Goal: Task Accomplishment & Management: Complete application form

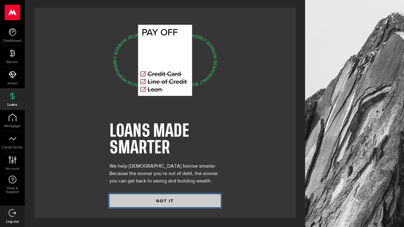
click at [128, 199] on button "GOT IT" at bounding box center [165, 200] width 111 height 13
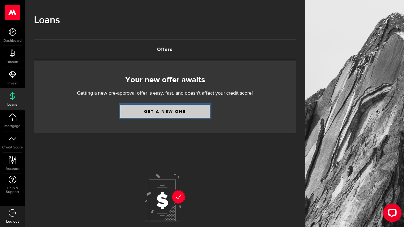
click at [186, 110] on link "Get a new one" at bounding box center [165, 111] width 90 height 13
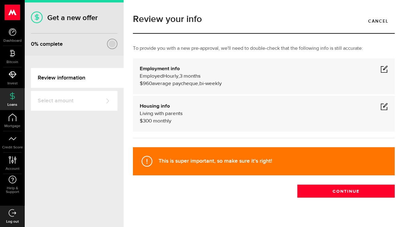
click at [91, 103] on link "Select amount" at bounding box center [74, 101] width 87 height 20
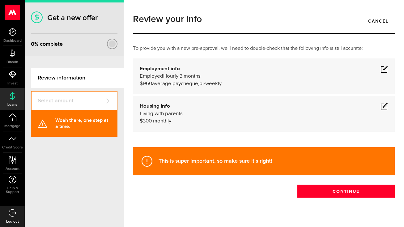
click at [112, 102] on link "Select amount" at bounding box center [74, 101] width 87 height 20
click at [105, 99] on div at bounding box center [108, 101] width 6 height 6
click at [109, 80] on link "Review information" at bounding box center [77, 78] width 93 height 20
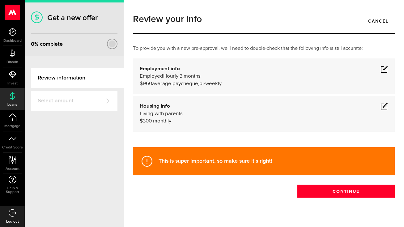
click at [382, 67] on span at bounding box center [384, 68] width 7 height 7
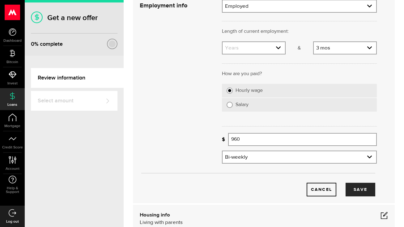
scroll to position [83, 0]
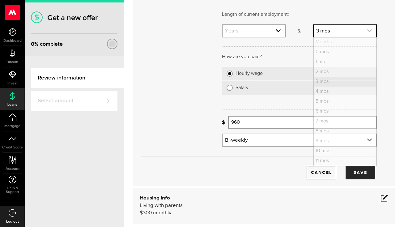
click at [351, 32] on link "expand select" at bounding box center [345, 31] width 63 height 12
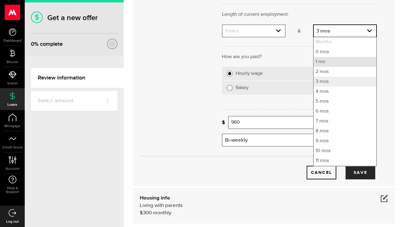
click at [339, 58] on li "1 mo" at bounding box center [345, 62] width 63 height 10
select select "1"
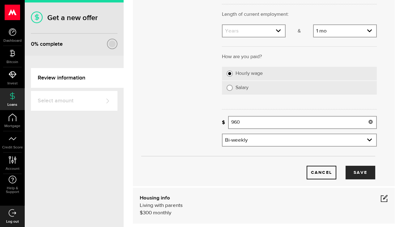
click at [259, 121] on input "960" at bounding box center [302, 122] width 149 height 13
click at [361, 174] on button "Save" at bounding box center [361, 173] width 30 height 14
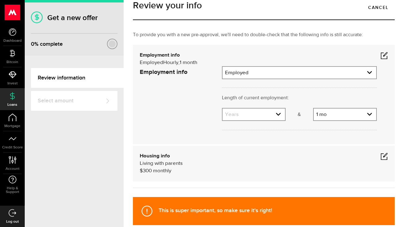
scroll to position [10, 0]
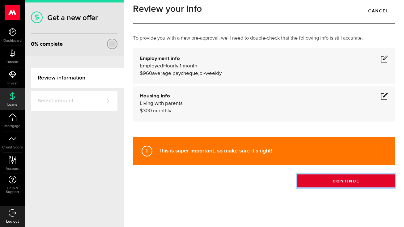
click at [342, 181] on button "Continue" at bounding box center [346, 181] width 97 height 13
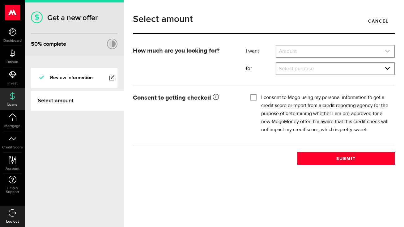
click at [351, 53] on link "expand select" at bounding box center [336, 51] width 118 height 12
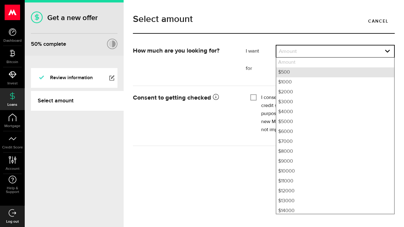
click at [350, 68] on li "$500" at bounding box center [336, 72] width 118 height 10
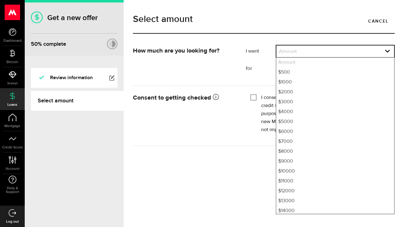
select select "500"
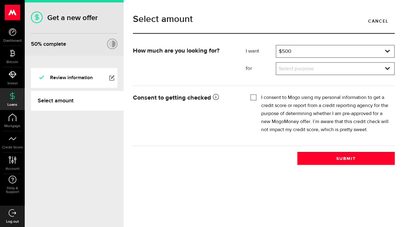
click at [353, 62] on ul "I want Amount How much credit would you like? $500 Amount $500 $1000 $2000 $300…" at bounding box center [320, 60] width 149 height 30
click at [353, 63] on div "Select purpose Select purpose Credit Card Refinancing/Pay Off Credit Cards Debt…" at bounding box center [335, 68] width 119 height 13
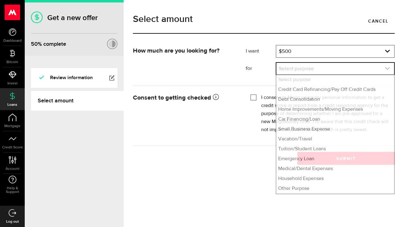
click at [353, 64] on link "expand select" at bounding box center [336, 69] width 118 height 12
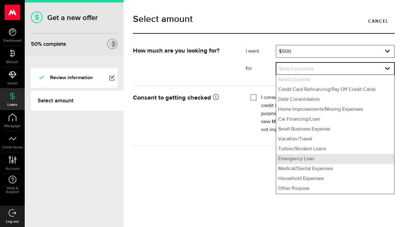
click at [353, 162] on li "Emergency Loan" at bounding box center [336, 159] width 118 height 10
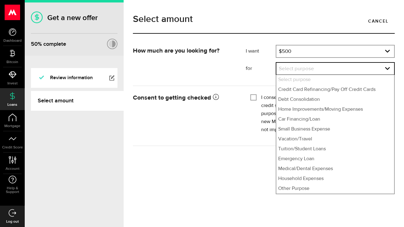
select select "Emergency Loan"
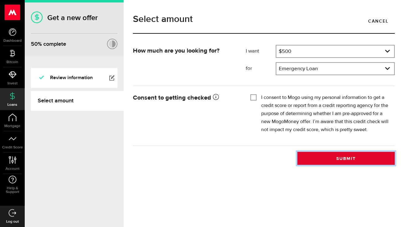
click at [314, 162] on button "Submit" at bounding box center [346, 158] width 97 height 13
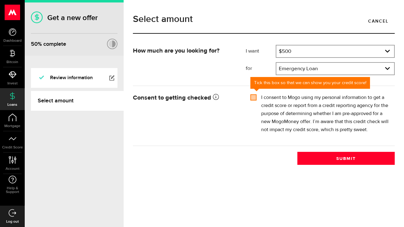
click at [256, 102] on div "I consent to Mogo using my personal information to get a credit score or report…" at bounding box center [321, 114] width 140 height 40
click at [256, 99] on input "I consent to Mogo using my personal information to get a credit score or report…" at bounding box center [254, 97] width 6 height 6
checkbox input "true"
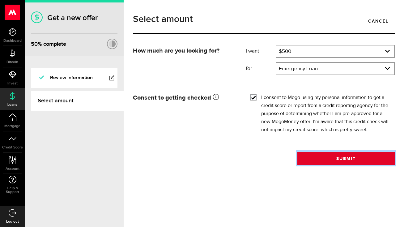
click at [314, 163] on button "Submit" at bounding box center [346, 158] width 97 height 13
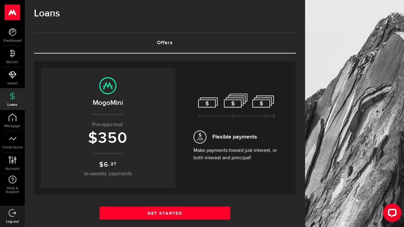
scroll to position [25, 0]
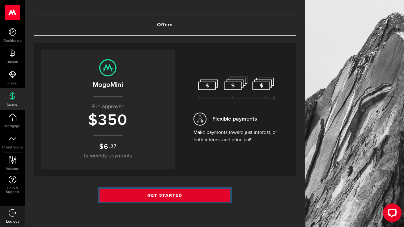
click at [230, 193] on link "Get Started" at bounding box center [165, 195] width 131 height 13
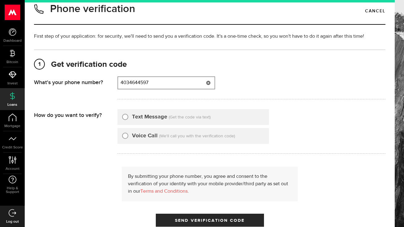
click at [201, 89] on input "4034644597" at bounding box center [166, 83] width 97 height 12
type input "4034644597"
click at [131, 141] on div "Voice Call (We'll call you with the verification code)" at bounding box center [194, 136] width 152 height 16
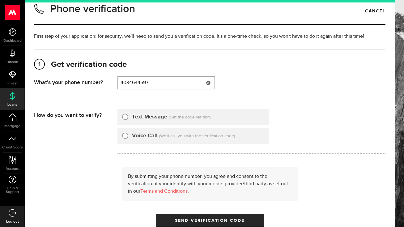
click at [175, 89] on input "4034644597" at bounding box center [166, 83] width 97 height 12
type input "4032356606"
click at [130, 140] on div "Voice Call" at bounding box center [140, 136] width 36 height 8
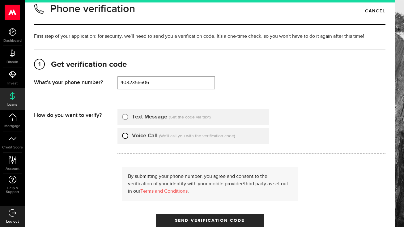
click at [124, 138] on input "Voice Call" at bounding box center [125, 135] width 6 height 6
radio input "true"
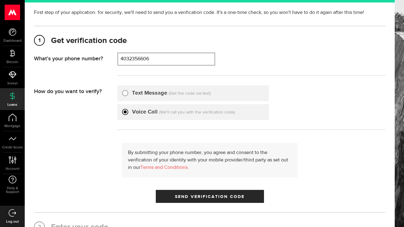
scroll to position [56, 0]
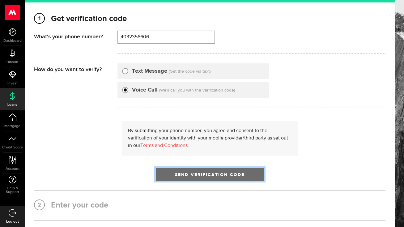
click at [201, 173] on span "Send Verification Code" at bounding box center [210, 175] width 70 height 4
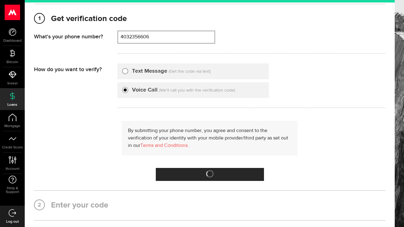
scroll to position [0, 0]
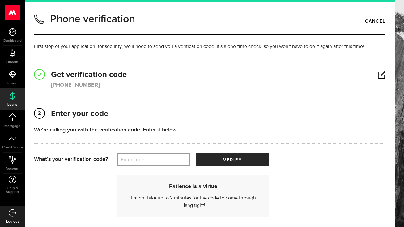
click at [167, 162] on label "Enter code" at bounding box center [154, 160] width 73 height 13
click at [167, 162] on input "Enter code" at bounding box center [154, 159] width 73 height 13
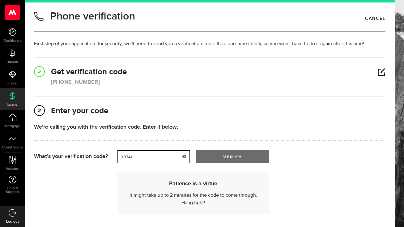
type input "00741"
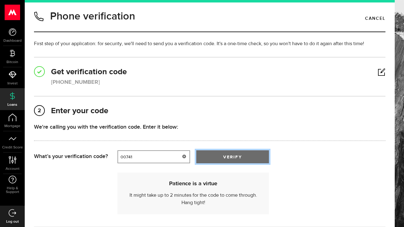
click at [234, 155] on span "submit" at bounding box center [232, 158] width 9 height 9
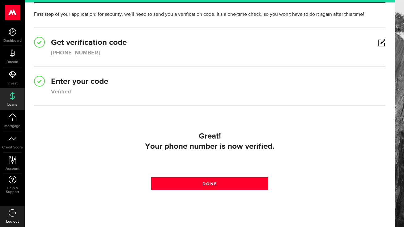
scroll to position [59, 0]
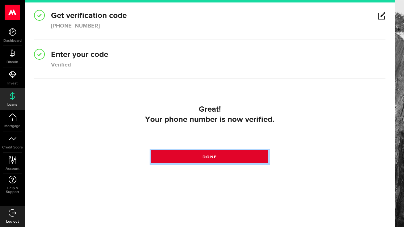
click at [218, 158] on link "Done" at bounding box center [209, 156] width 117 height 13
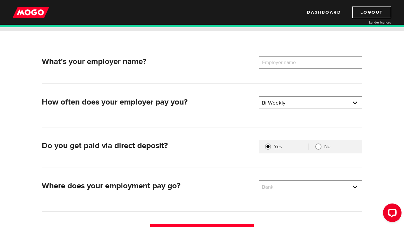
scroll to position [79, 0]
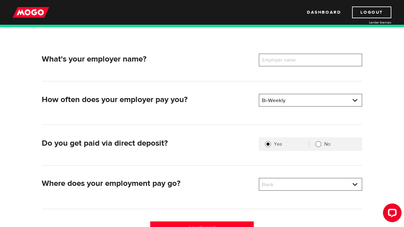
click at [320, 145] on input "No" at bounding box center [319, 144] width 6 height 6
radio input "true"
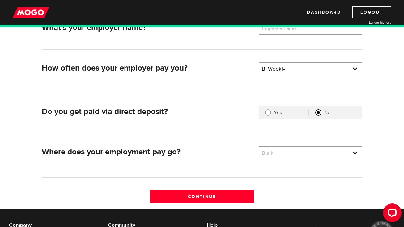
scroll to position [118, 0]
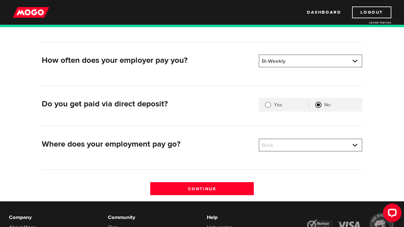
click at [271, 151] on div "Bank Bank BMO / Bank of Montreal CIBC / Canadian Imperial Bank of Commerce CWB …" at bounding box center [311, 145] width 104 height 13
click at [271, 149] on link at bounding box center [311, 145] width 102 height 12
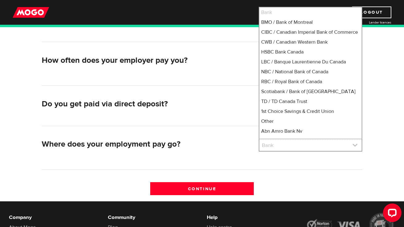
click at [272, 146] on link at bounding box center [311, 145] width 102 height 12
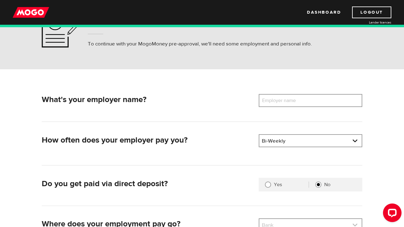
scroll to position [37, 0]
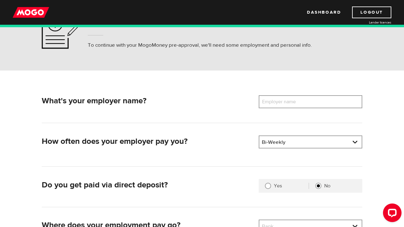
click at [286, 103] on label "Employer name" at bounding box center [284, 101] width 50 height 13
click at [286, 103] on input "Employer name" at bounding box center [311, 101] width 104 height 13
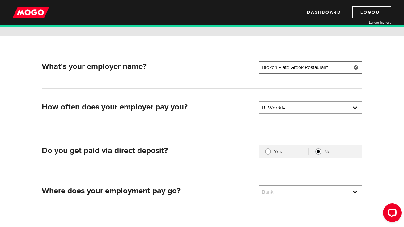
scroll to position [72, 0]
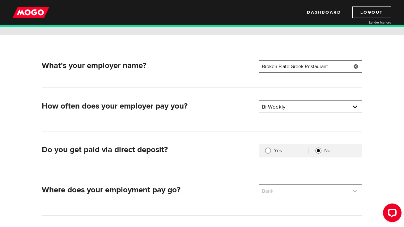
type input "Broken Plate Greek Restaurant"
click at [331, 190] on link at bounding box center [311, 191] width 102 height 12
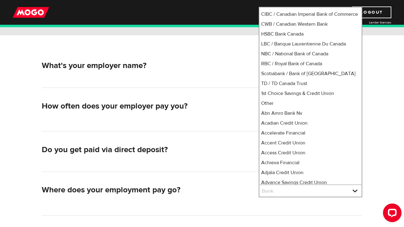
scroll to position [0, 0]
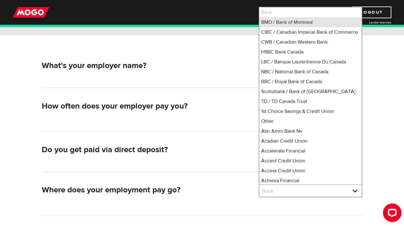
click at [277, 24] on li "BMO / Bank of Montreal" at bounding box center [311, 22] width 102 height 10
select select "1"
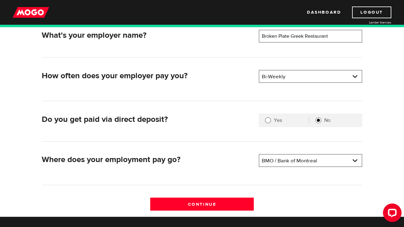
scroll to position [125, 0]
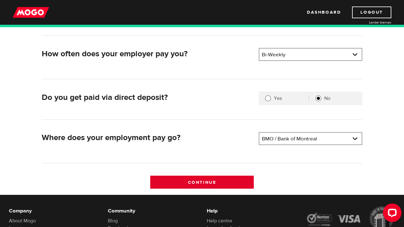
click at [243, 187] on input "Continue" at bounding box center [202, 182] width 104 height 13
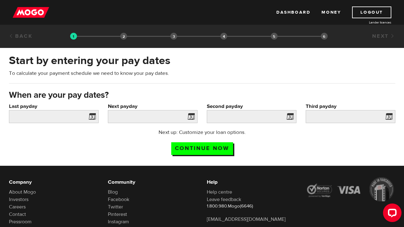
click at [91, 119] on span at bounding box center [90, 118] width 9 height 10
click at [89, 117] on span at bounding box center [90, 118] width 9 height 10
click at [87, 115] on span at bounding box center [90, 118] width 9 height 10
click at [74, 118] on input "Last payday" at bounding box center [54, 116] width 90 height 13
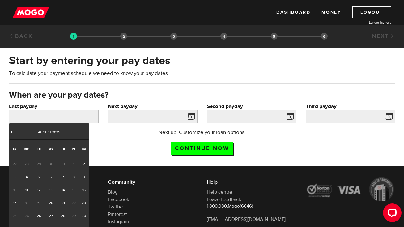
click at [12, 133] on span "Prev" at bounding box center [12, 131] width 5 height 5
click at [79, 204] on link "26" at bounding box center [84, 203] width 11 height 13
type input "[DATE]"
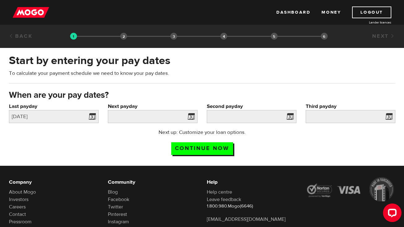
click at [189, 113] on span at bounding box center [189, 118] width 9 height 10
click at [191, 116] on span at bounding box center [189, 118] width 9 height 10
click at [191, 117] on span at bounding box center [189, 118] width 9 height 10
click at [192, 119] on span at bounding box center [189, 118] width 9 height 10
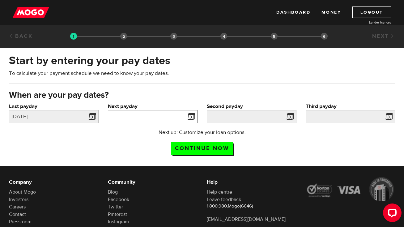
click at [180, 120] on input "Next payday" at bounding box center [153, 116] width 90 height 13
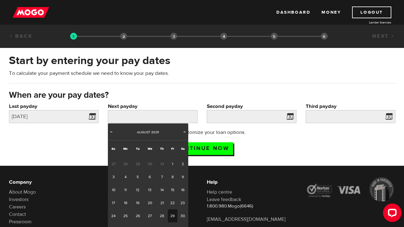
click at [174, 214] on link "29" at bounding box center [173, 216] width 10 height 13
type input "[DATE]"
type input "2025/9/12"
type input "2025/9/26"
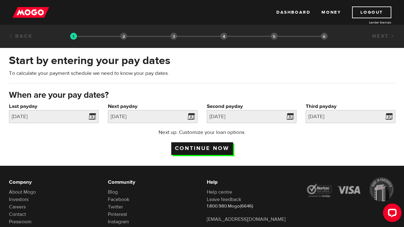
click at [213, 151] on input "Continue now" at bounding box center [202, 148] width 62 height 13
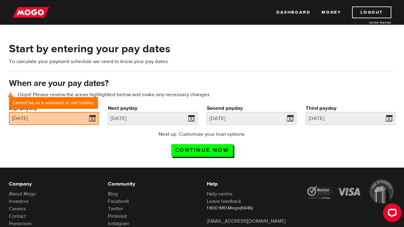
scroll to position [28, 0]
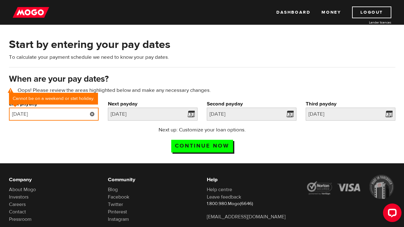
click at [50, 116] on input "2025/07/26" at bounding box center [54, 114] width 90 height 13
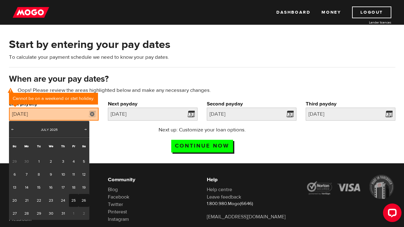
click at [76, 205] on link "25" at bounding box center [74, 200] width 10 height 13
type input "2025/07/25"
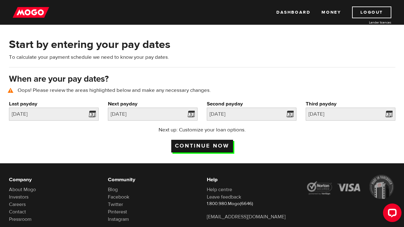
click at [199, 147] on input "Continue now" at bounding box center [202, 146] width 62 height 13
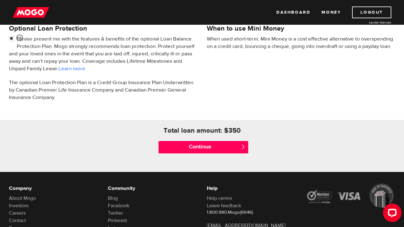
scroll to position [216, 0]
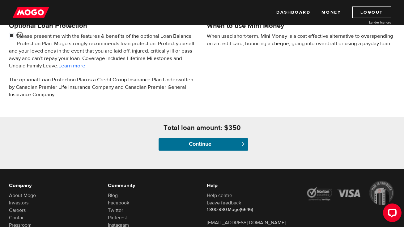
click at [199, 147] on input "Continue" at bounding box center [204, 144] width 90 height 12
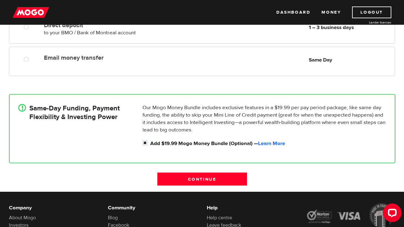
scroll to position [109, 0]
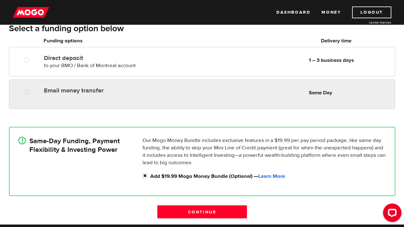
radio input "true"
click at [275, 92] on div "Email money transfer Delivery in Same Day Same Day" at bounding box center [217, 90] width 353 height 12
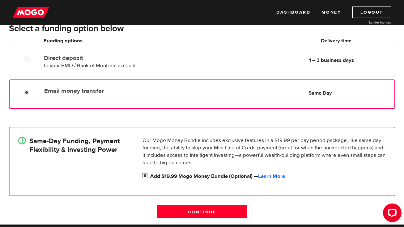
click at [216, 175] on label "Add $19.99 Mogo Money Bundle (Optional) — Learn More" at bounding box center [268, 176] width 236 height 7
click at [150, 175] on input "Add $19.99 Mogo Money Bundle (Optional) — Learn More" at bounding box center [147, 177] width 8 height 8
checkbox input "false"
radio input "false"
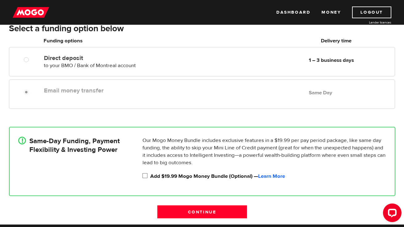
click at [215, 176] on label "Add $19.99 Mogo Money Bundle (Optional) — Learn More" at bounding box center [268, 176] width 236 height 7
click at [150, 176] on input "Add $19.99 Mogo Money Bundle (Optional) — Learn More" at bounding box center [147, 177] width 8 height 8
click at [215, 176] on label "Add $19.99 Mogo Money Bundle (Optional) — Learn More" at bounding box center [268, 176] width 236 height 7
click at [150, 176] on input "Add $19.99 Mogo Money Bundle (Optional) — Learn More" at bounding box center [147, 177] width 8 height 8
click at [215, 176] on label "Add $19.99 Mogo Money Bundle (Optional) — Learn More" at bounding box center [268, 176] width 236 height 7
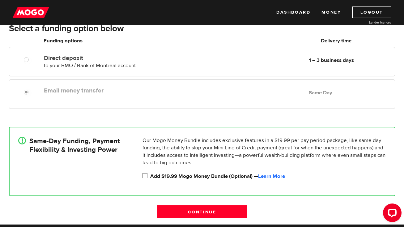
click at [150, 176] on input "Add $19.99 Mogo Money Bundle (Optional) — Learn More" at bounding box center [147, 177] width 8 height 8
click at [199, 179] on label "Add $19.99 Mogo Money Bundle (Optional) — Learn More" at bounding box center [268, 176] width 236 height 7
click at [150, 179] on input "Add $19.99 Mogo Money Bundle (Optional) — Learn More" at bounding box center [147, 177] width 8 height 8
checkbox input "false"
click at [232, 91] on div "Email money transfer Delivery in Same Day Same Day" at bounding box center [217, 90] width 353 height 12
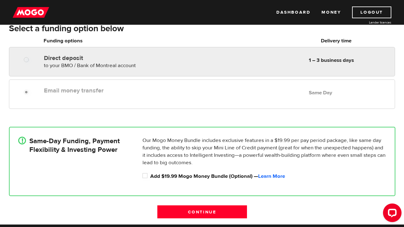
radio input "true"
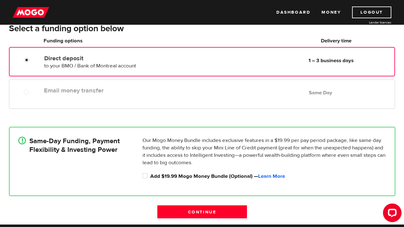
click at [236, 64] on div "Direct deposit to your BMO / Bank of Montreal account Delivery in 1 – 3 busines…" at bounding box center [218, 60] width 353 height 17
click at [232, 84] on div "Email money transfer Delivery in Same Day Same Day" at bounding box center [217, 90] width 353 height 12
click at [231, 94] on div "Email money transfer Delivery in Same Day Same Day" at bounding box center [217, 90] width 353 height 12
click at [177, 175] on label "Add $19.99 Mogo Money Bundle (Optional) — Learn More" at bounding box center [268, 176] width 236 height 7
click at [150, 175] on input "Add $19.99 Mogo Money Bundle (Optional) — Learn More" at bounding box center [147, 177] width 8 height 8
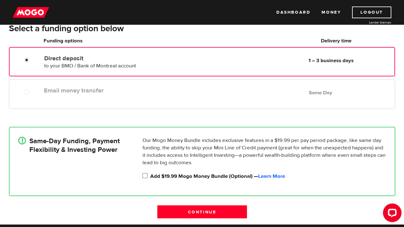
checkbox input "true"
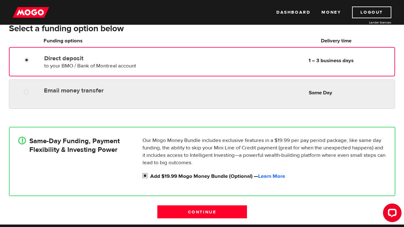
radio input "true"
click at [161, 82] on div "Email money transfer Delivery in Same Day Same Day" at bounding box center [202, 94] width 386 height 29
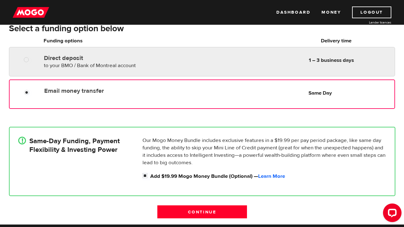
radio input "true"
click at [188, 58] on div "Direct deposit to your BMO / Bank of Montreal account Delivery in 1 – 3 busines…" at bounding box center [114, 60] width 147 height 17
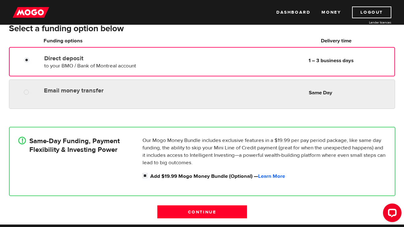
radio input "true"
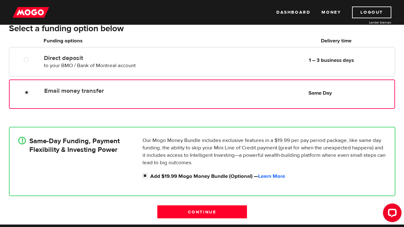
click at [184, 103] on div "Email money transfer Delivery in Same Day Same Day" at bounding box center [202, 94] width 386 height 29
click at [153, 177] on label "Add $19.99 Mogo Money Bundle (Optional) — Learn More" at bounding box center [268, 176] width 236 height 7
click at [150, 177] on input "Add $19.99 Mogo Money Bundle (Optional) — Learn More" at bounding box center [147, 177] width 8 height 8
checkbox input "false"
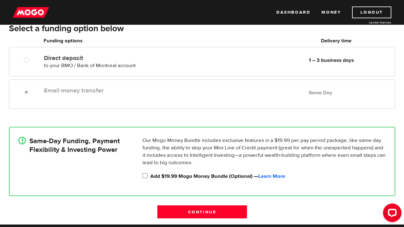
radio input "false"
click at [153, 177] on label "Add $19.99 Mogo Money Bundle (Optional) — Learn More" at bounding box center [268, 176] width 236 height 7
click at [150, 177] on input "Add $19.99 Mogo Money Bundle (Optional) — Learn More" at bounding box center [147, 177] width 8 height 8
checkbox input "true"
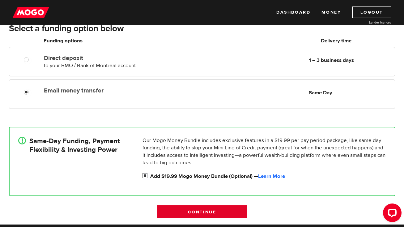
click at [233, 217] on input "Continue" at bounding box center [203, 211] width 90 height 13
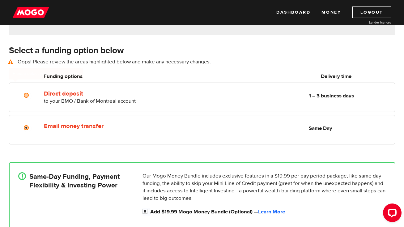
scroll to position [86, 0]
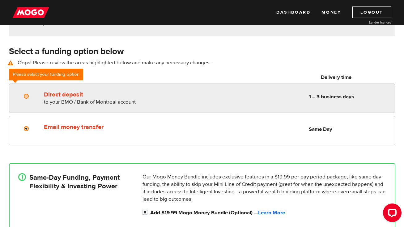
radio input "true"
click at [130, 90] on div "Direct deposit to your BMO / Bank of Montreal account Delivery in 1 – 3 busines…" at bounding box center [114, 97] width 147 height 17
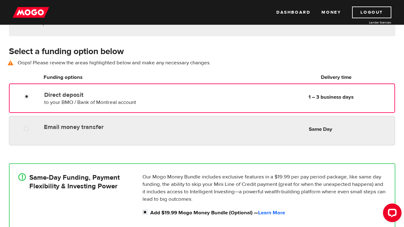
radio input "true"
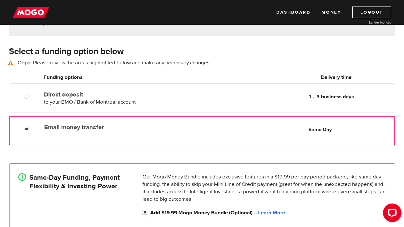
click at [133, 126] on label "Email money transfer" at bounding box center [115, 127] width 142 height 7
click at [32, 126] on input "Email money transfer" at bounding box center [28, 130] width 8 height 8
click at [136, 127] on label "Email money transfer" at bounding box center [115, 127] width 142 height 7
click at [32, 127] on input "Email money transfer" at bounding box center [28, 130] width 8 height 8
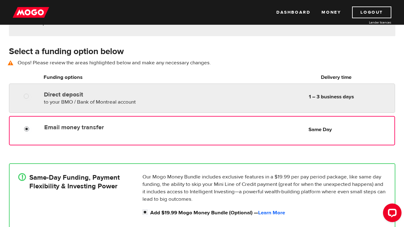
radio input "true"
click at [141, 103] on div "Direct deposit to your BMO / Bank of Montreal account Delivery in 1 – 3 busines…" at bounding box center [114, 97] width 147 height 17
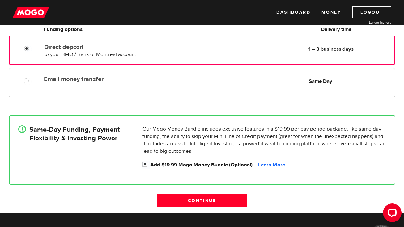
scroll to position [151, 0]
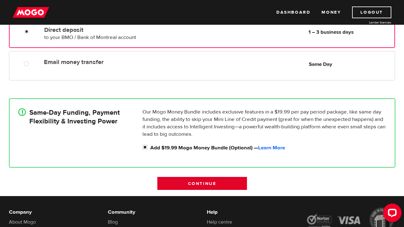
click at [177, 186] on input "Continue" at bounding box center [203, 183] width 90 height 13
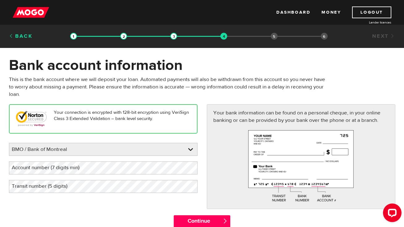
click at [22, 37] on link "Back" at bounding box center [21, 36] width 24 height 7
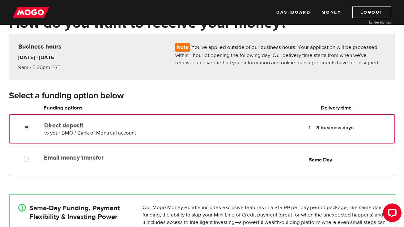
click at [105, 145] on div "Direct deposit to your BMO / Bank of Montreal account Delivery in 1 – 3 busines…" at bounding box center [202, 130] width 396 height 32
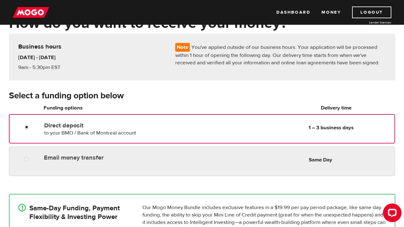
radio input "true"
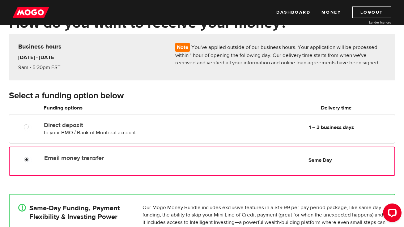
click at [105, 149] on div "Email money transfer Delivery in Same Day Same Day" at bounding box center [202, 161] width 386 height 29
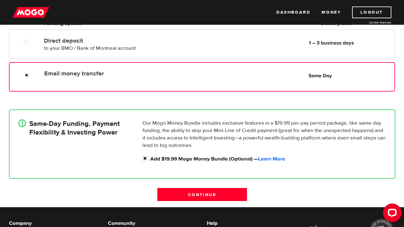
scroll to position [129, 0]
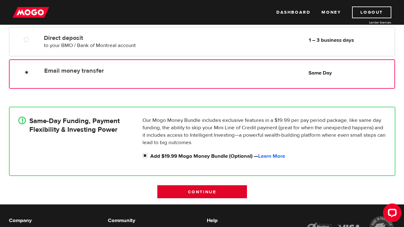
click at [169, 188] on input "Continue" at bounding box center [203, 191] width 90 height 13
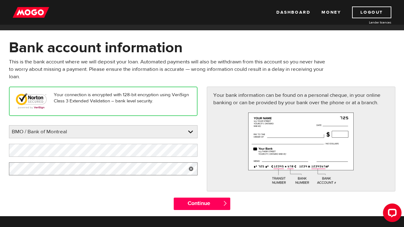
scroll to position [24, 0]
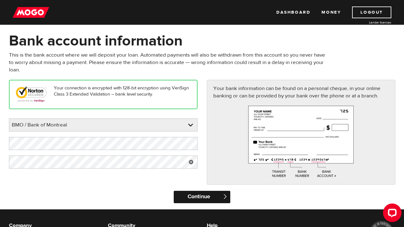
click at [197, 192] on input "Continue" at bounding box center [202, 197] width 57 height 12
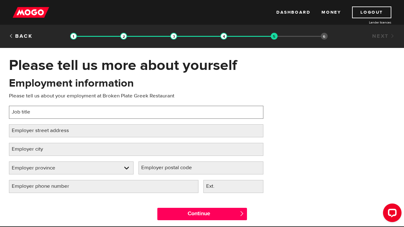
click at [180, 108] on input "Job title" at bounding box center [136, 112] width 255 height 13
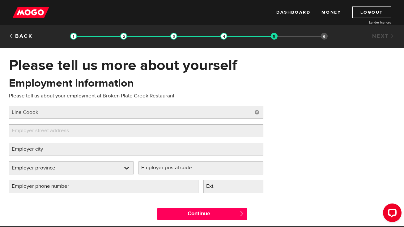
click at [170, 104] on div "Employment information Please tell us about your employment at Broken Plate Gre…" at bounding box center [136, 137] width 264 height 123
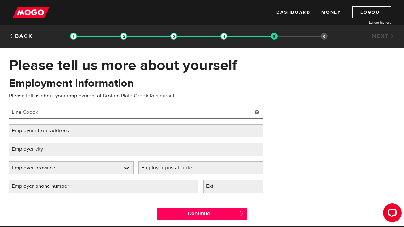
click at [170, 108] on input "Line Coook" at bounding box center [136, 112] width 255 height 13
click at [171, 116] on input "Line Coook" at bounding box center [136, 112] width 255 height 13
type input "Line Cook"
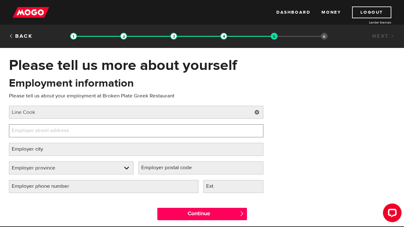
paste input "0816 Macleod Trl SE"
click at [13, 131] on input "0816 Macleod Trl SE" at bounding box center [136, 130] width 255 height 13
click at [10, 131] on input "0816 Macleod Trl SE" at bounding box center [136, 130] width 255 height 13
type input "10816 Macleod Trl SE"
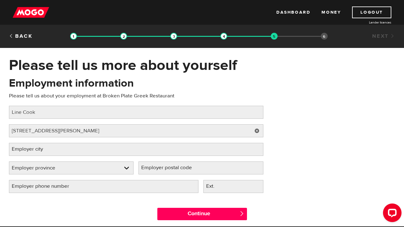
click at [83, 139] on div "Employment information Please tell us about your employment at Broken Plate Gre…" at bounding box center [136, 137] width 264 height 123
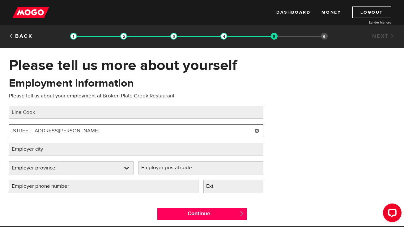
click at [86, 131] on input "10816 Macleod Trl SE" at bounding box center [136, 130] width 255 height 13
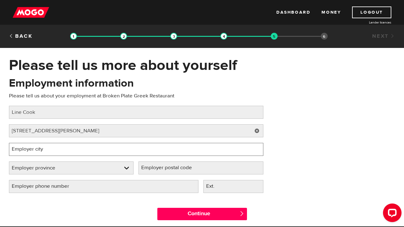
click at [119, 148] on input "Employer city" at bounding box center [136, 149] width 255 height 13
type input "Calgary"
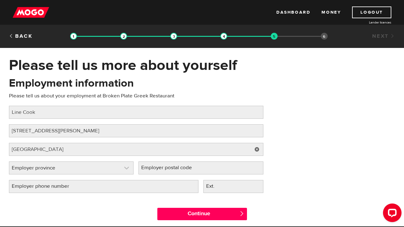
click at [102, 169] on link at bounding box center [71, 168] width 124 height 12
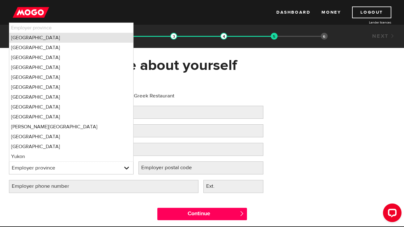
click at [104, 41] on li "Alberta" at bounding box center [71, 38] width 124 height 10
select select "AB"
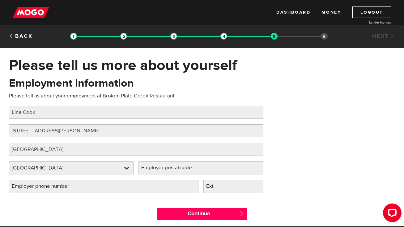
click at [167, 171] on label "Employer postal code" at bounding box center [172, 168] width 66 height 13
click at [167, 171] on input "Employer postal code" at bounding box center [201, 168] width 125 height 13
paste input "T2J 0P8"
type input "T2J 0P8"
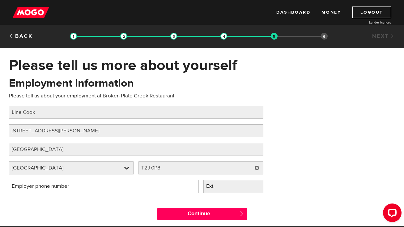
click at [178, 191] on input "Employer phone number" at bounding box center [104, 186] width 190 height 13
type input "(403) 225-9650"
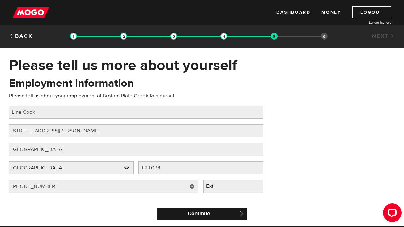
click at [225, 219] on input "Continue" at bounding box center [203, 214] width 90 height 12
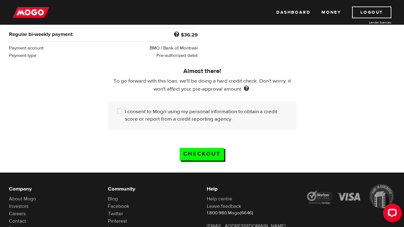
scroll to position [154, 0]
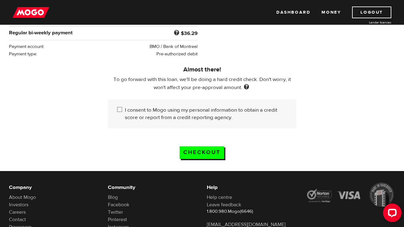
click at [135, 111] on label "I consent to Mogo using my personal information to obtain a credit score or rep…" at bounding box center [206, 113] width 162 height 15
click at [125, 111] on input "I consent to Mogo using my personal information to obtain a credit score or rep…" at bounding box center [121, 110] width 8 height 8
checkbox input "true"
click at [194, 148] on input "Checkout" at bounding box center [202, 152] width 45 height 13
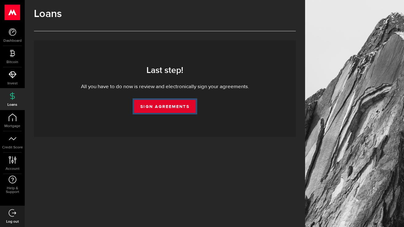
click at [165, 112] on link "Sign Agreements" at bounding box center [164, 106] width 61 height 13
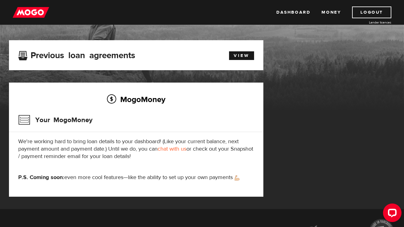
scroll to position [28, 0]
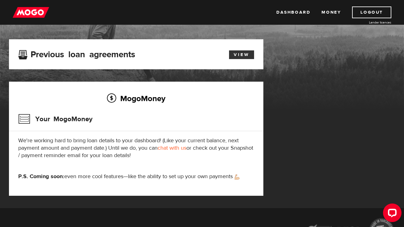
click at [253, 54] on link "View" at bounding box center [241, 54] width 25 height 9
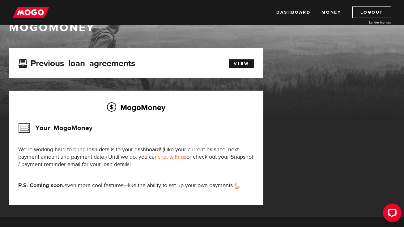
scroll to position [18, 0]
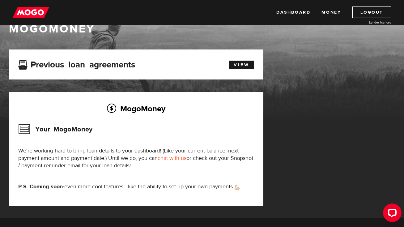
click at [253, 59] on div "View" at bounding box center [238, 64] width 41 height 11
click at [247, 65] on link "View" at bounding box center [241, 65] width 25 height 9
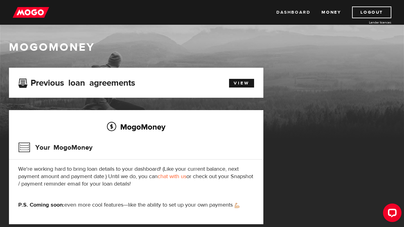
click at [296, 12] on link "Dashboard" at bounding box center [294, 12] width 34 height 12
